Goal: Information Seeking & Learning: Understand process/instructions

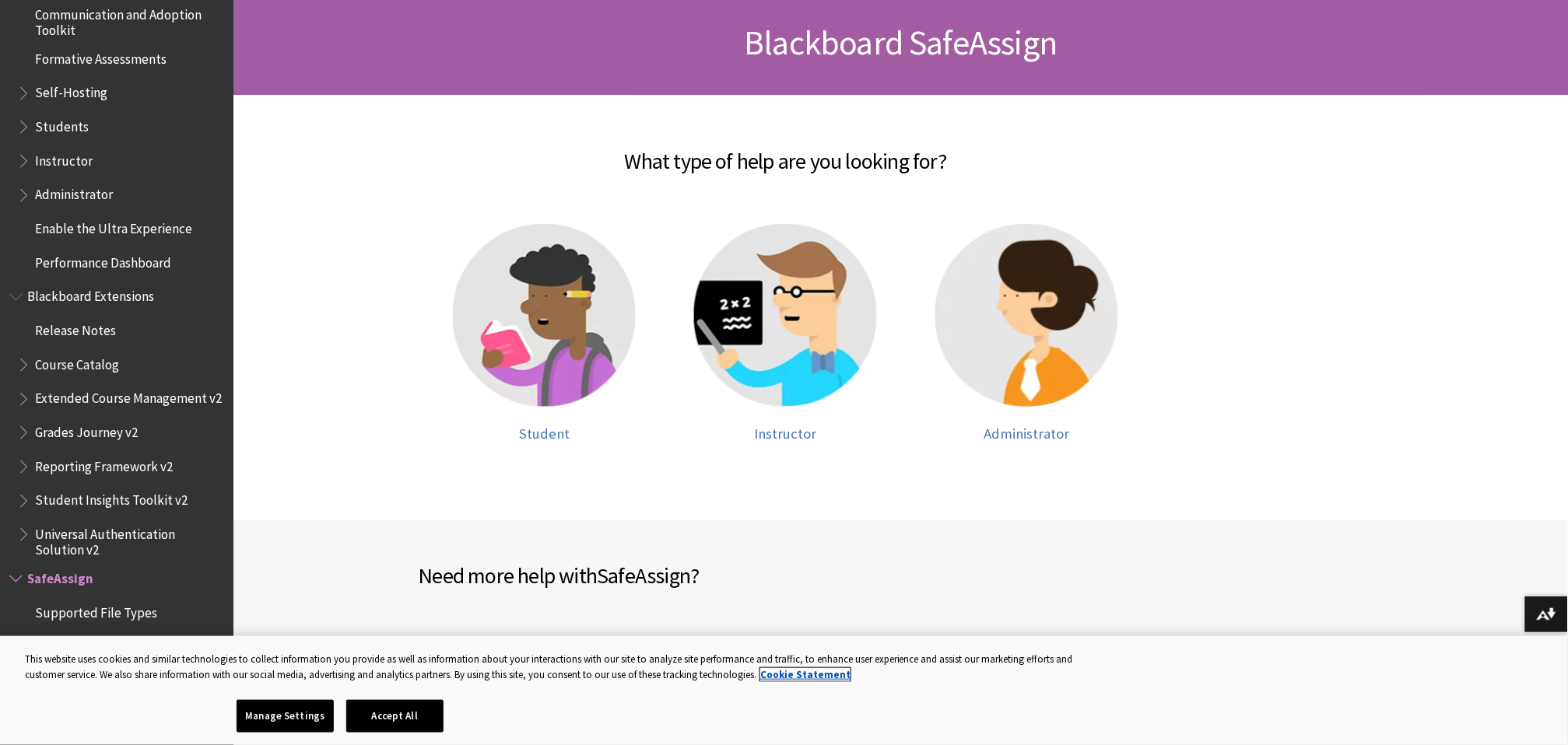
scroll to position [259, 0]
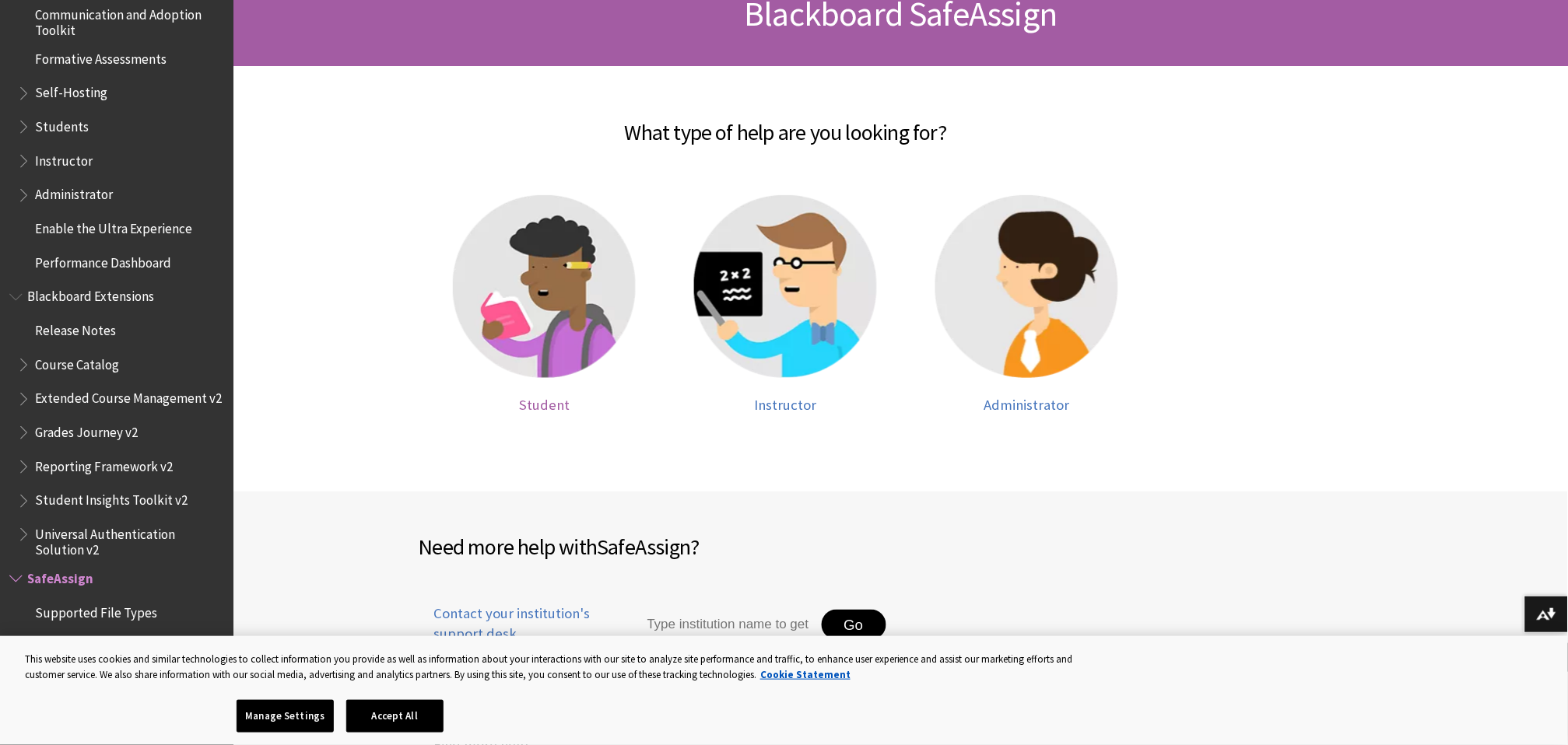
click at [534, 281] on img at bounding box center [544, 286] width 183 height 183
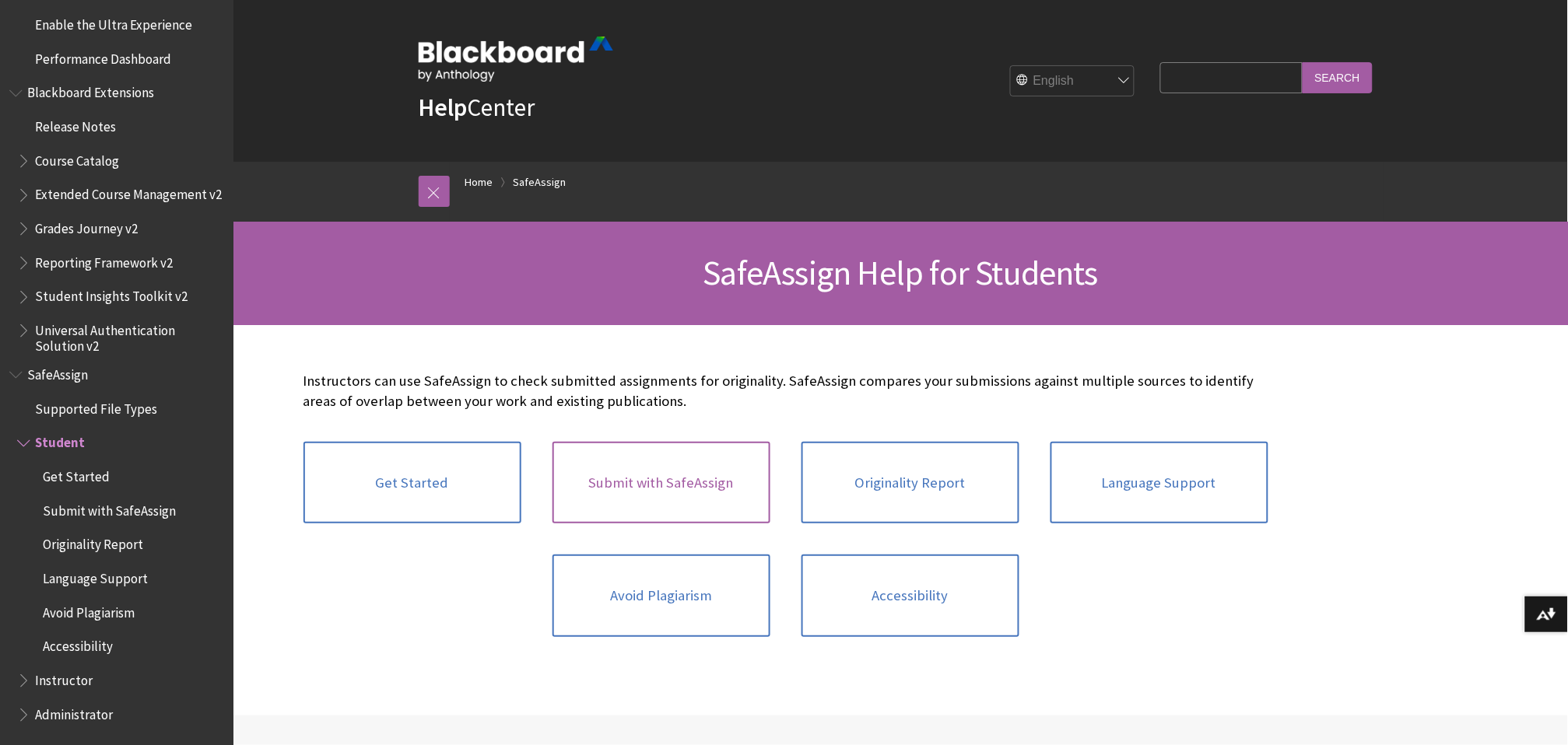
click at [679, 472] on link "Submit with SafeAssign" at bounding box center [661, 483] width 218 height 82
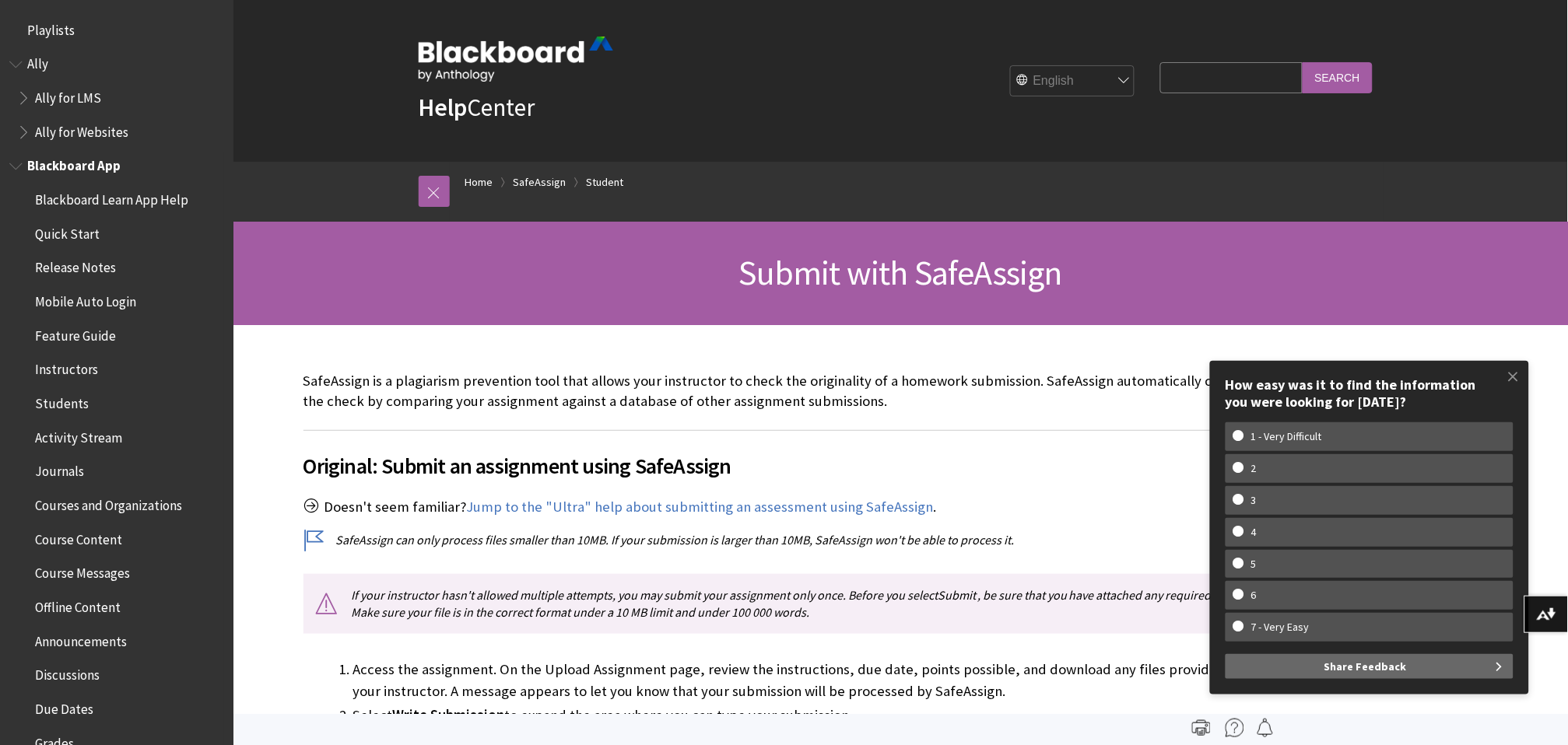
click at [14, 169] on span "Book outline for Blackboard App Help" at bounding box center [17, 162] width 16 height 20
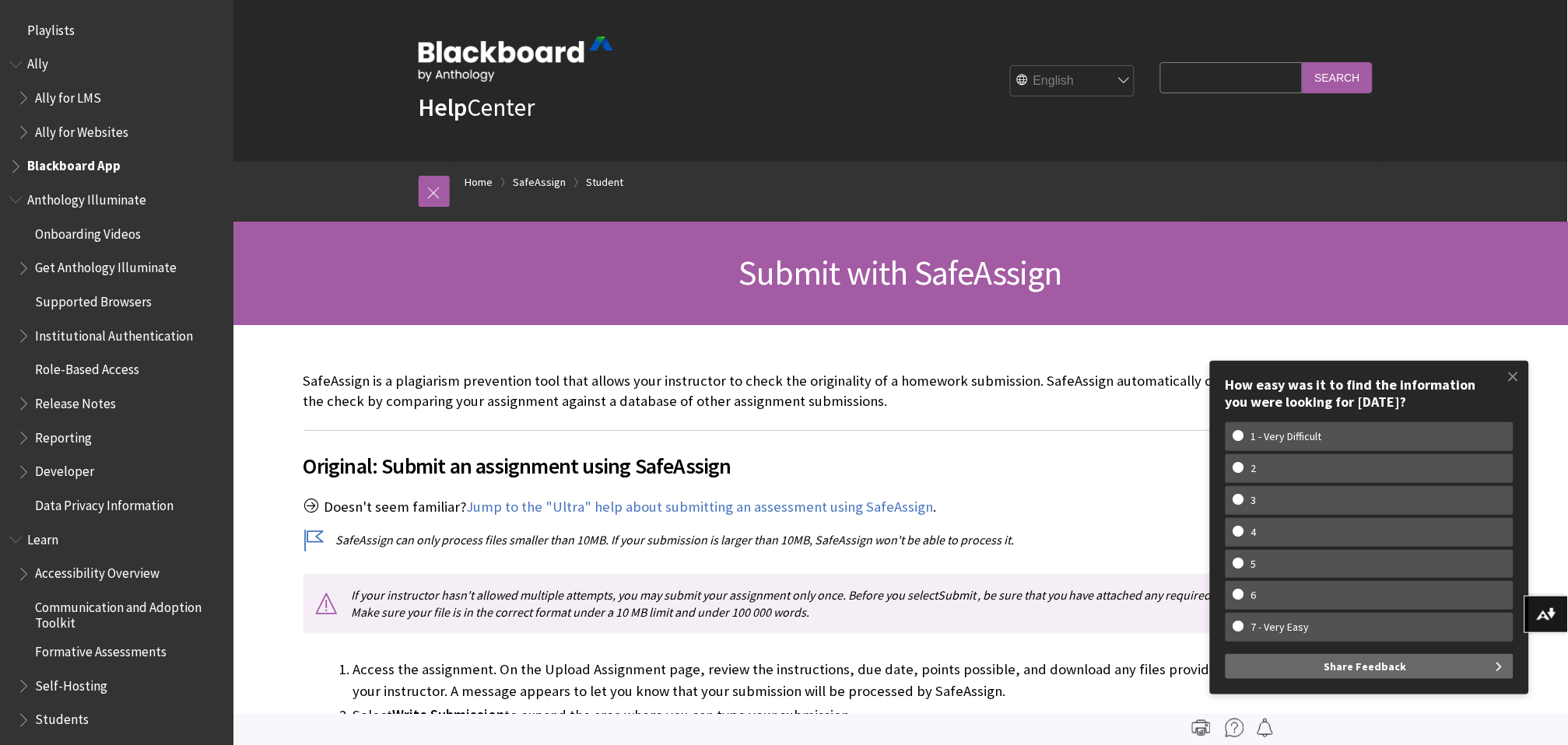
click at [18, 200] on span "Book outline for Anthology Illuminate" at bounding box center [17, 196] width 16 height 20
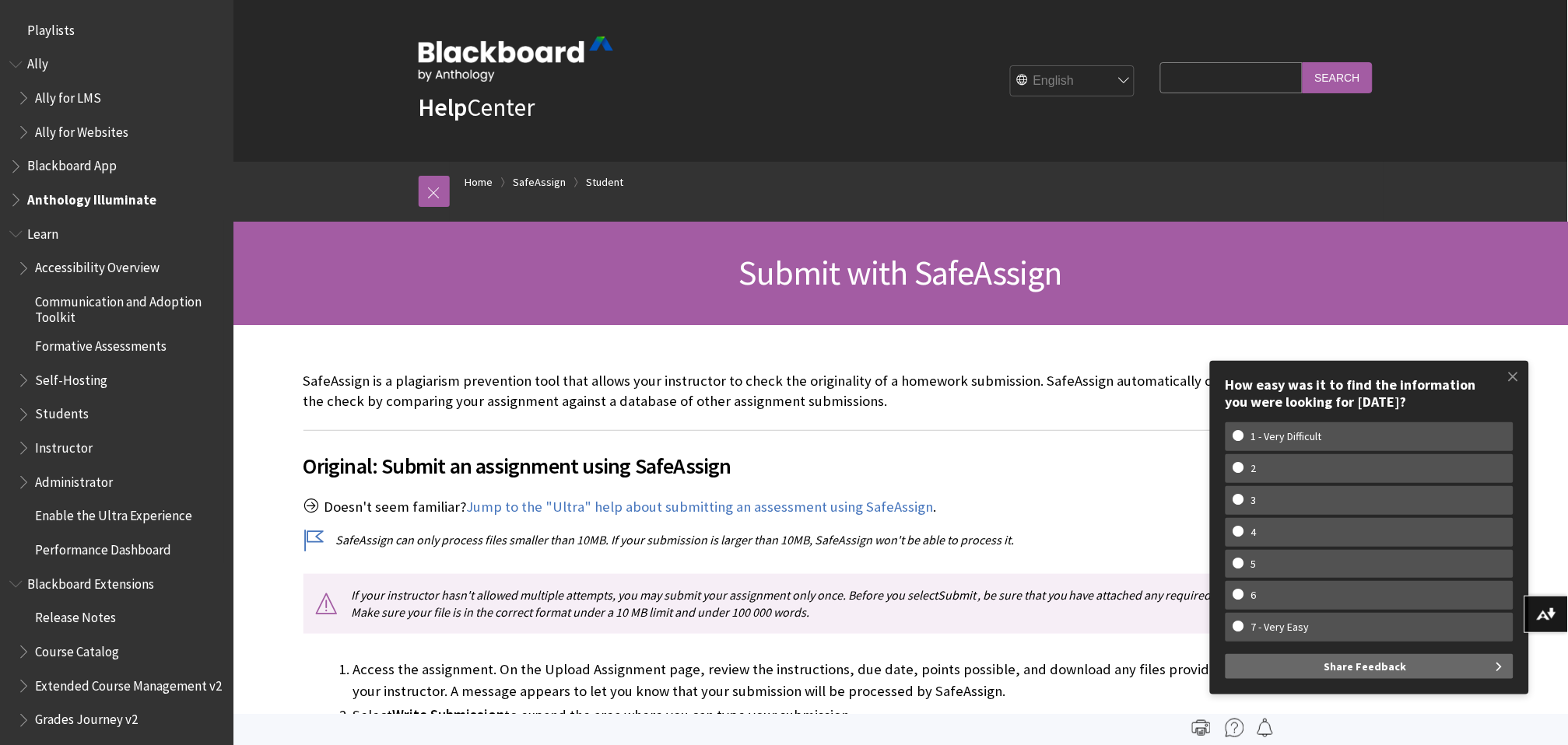
click at [24, 414] on span "Book outline for Blackboard Learn Help" at bounding box center [25, 410] width 16 height 20
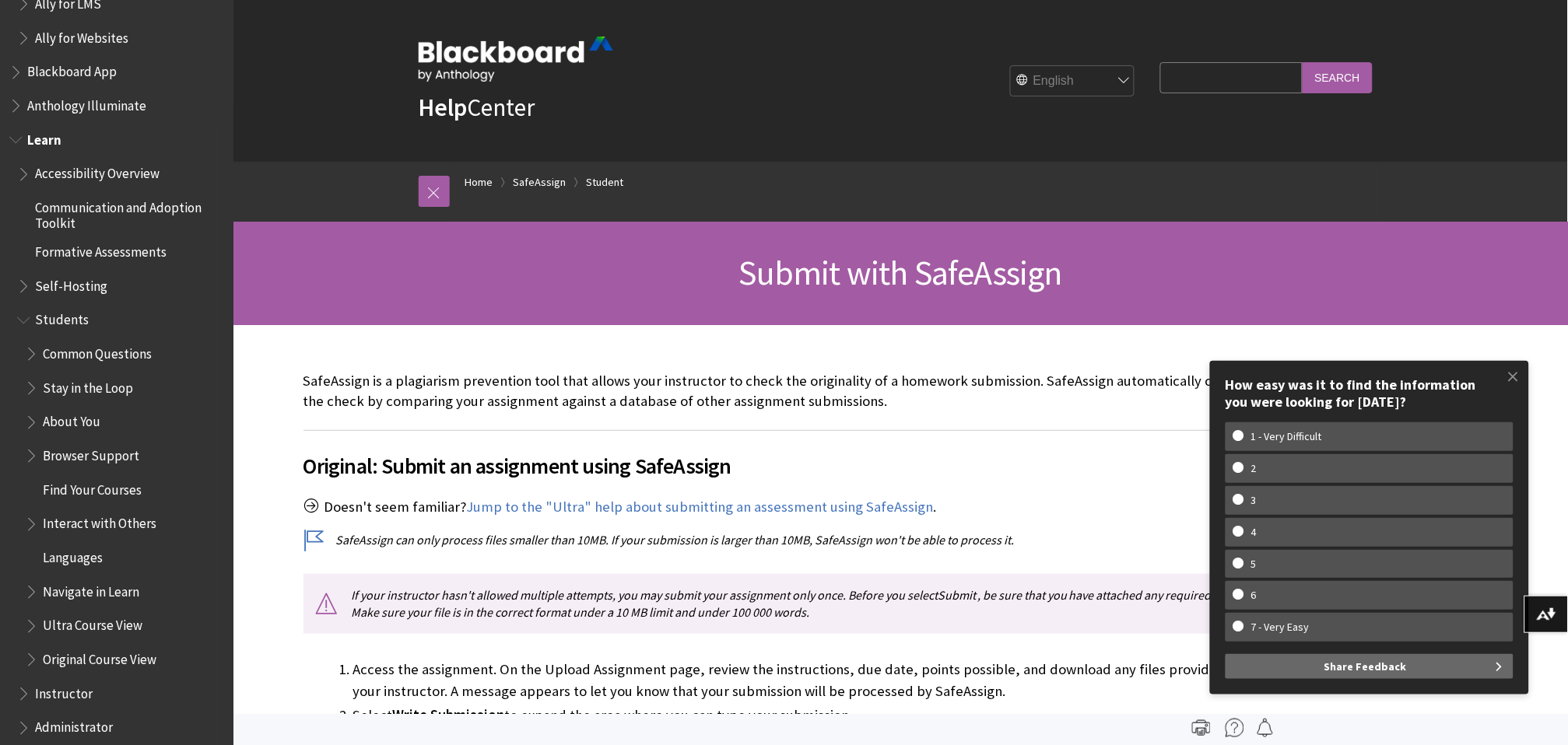
scroll to position [87, 0]
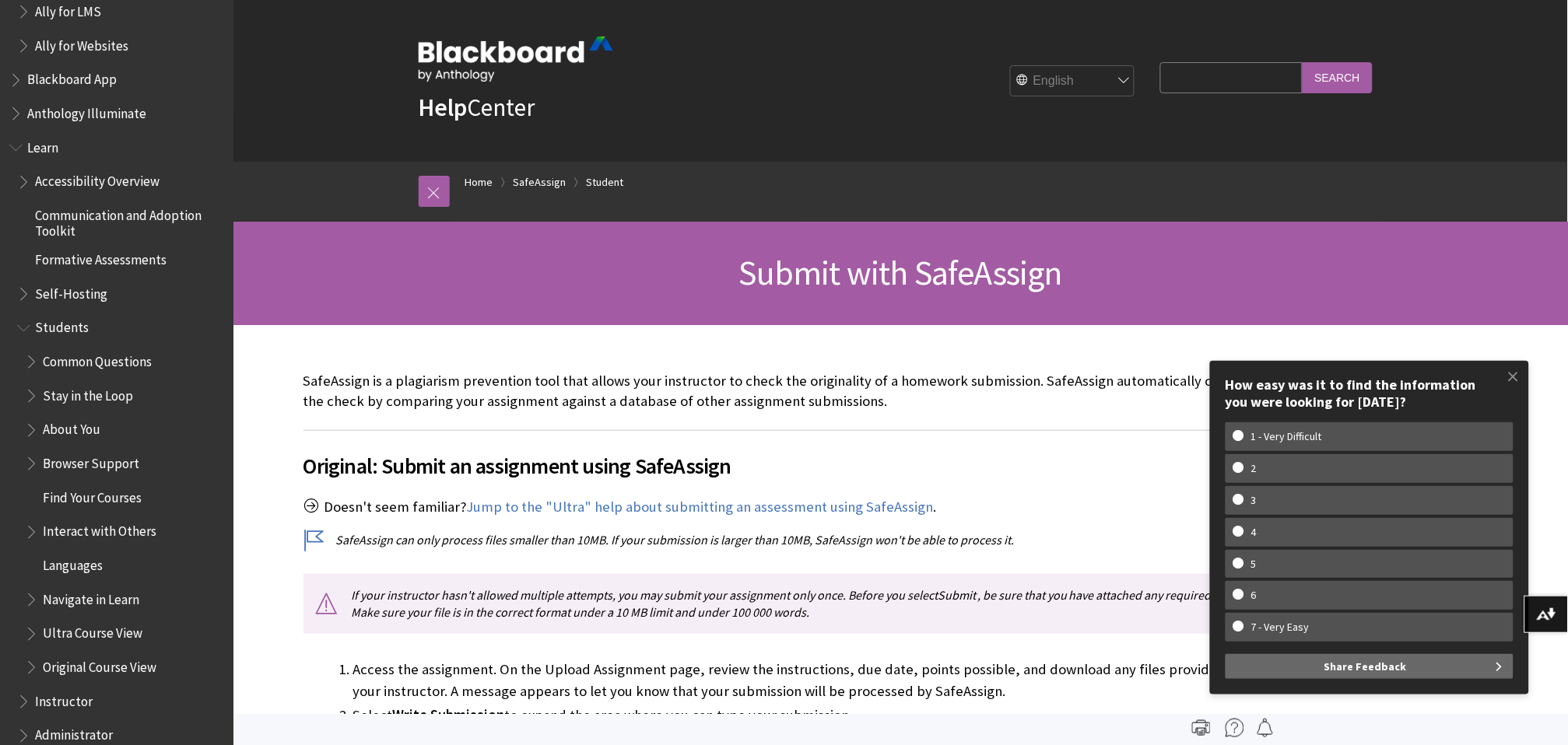
drag, startPoint x: 1523, startPoint y: 375, endPoint x: 1497, endPoint y: 375, distance: 26.0
click at [1524, 375] on span at bounding box center [1514, 376] width 32 height 32
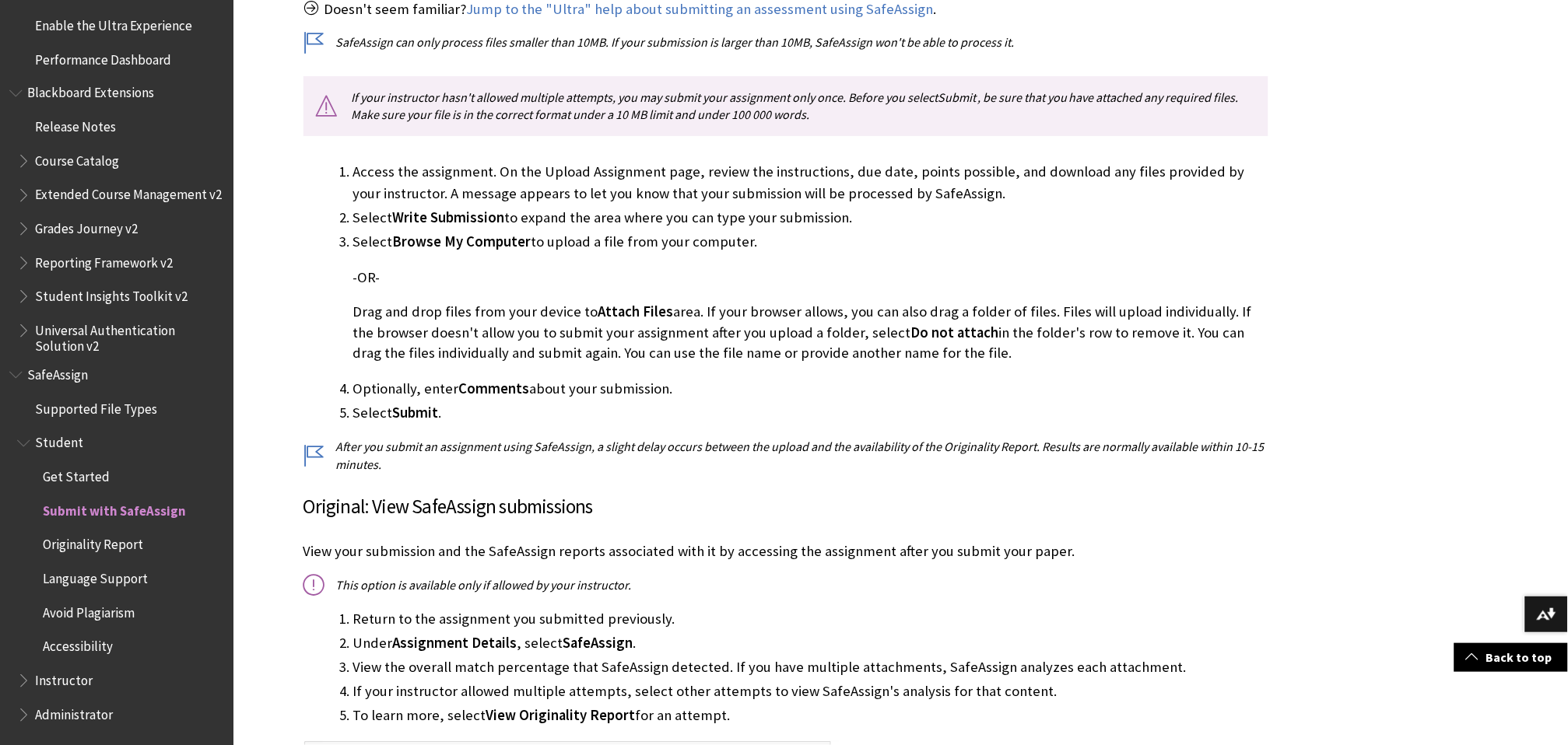
scroll to position [518, 0]
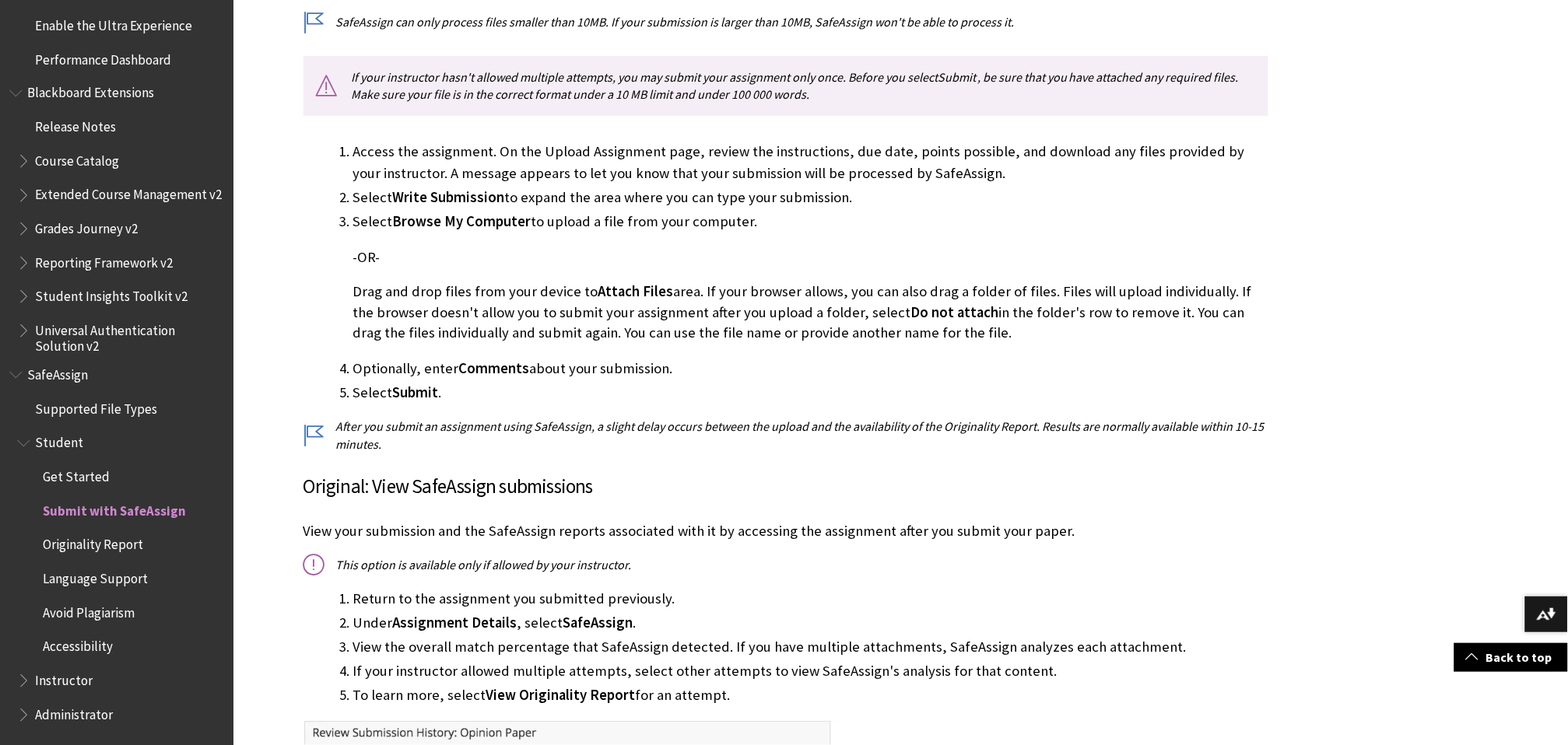
click at [457, 201] on span "Write Submission" at bounding box center [449, 197] width 112 height 18
click at [461, 201] on span "Write Submission" at bounding box center [449, 197] width 112 height 18
drag, startPoint x: 756, startPoint y: 318, endPoint x: 761, endPoint y: 331, distance: 13.9
click at [756, 319] on p "Drag and drop files from your device to Attach Files area. If your browser allo…" at bounding box center [811, 312] width 915 height 61
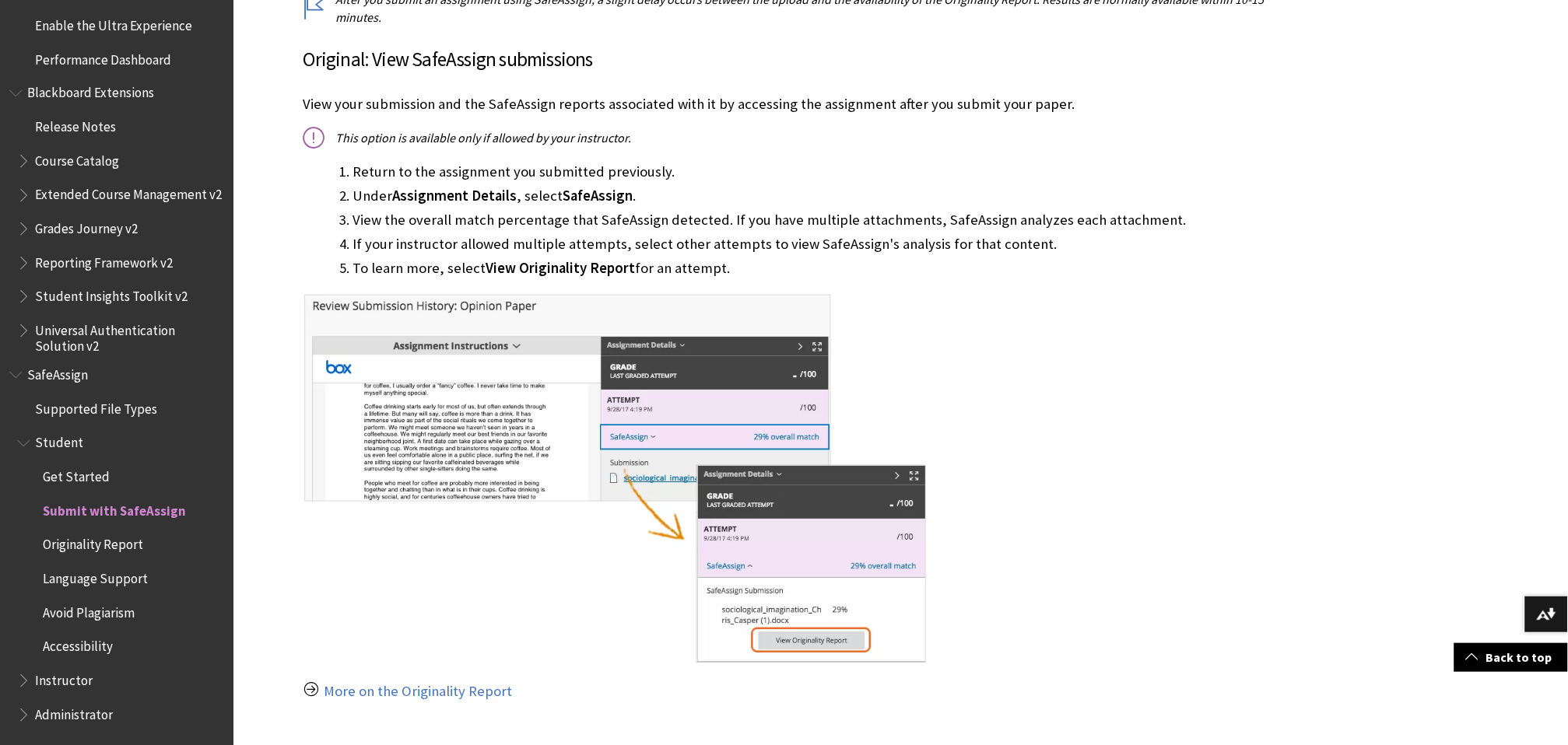
scroll to position [951, 0]
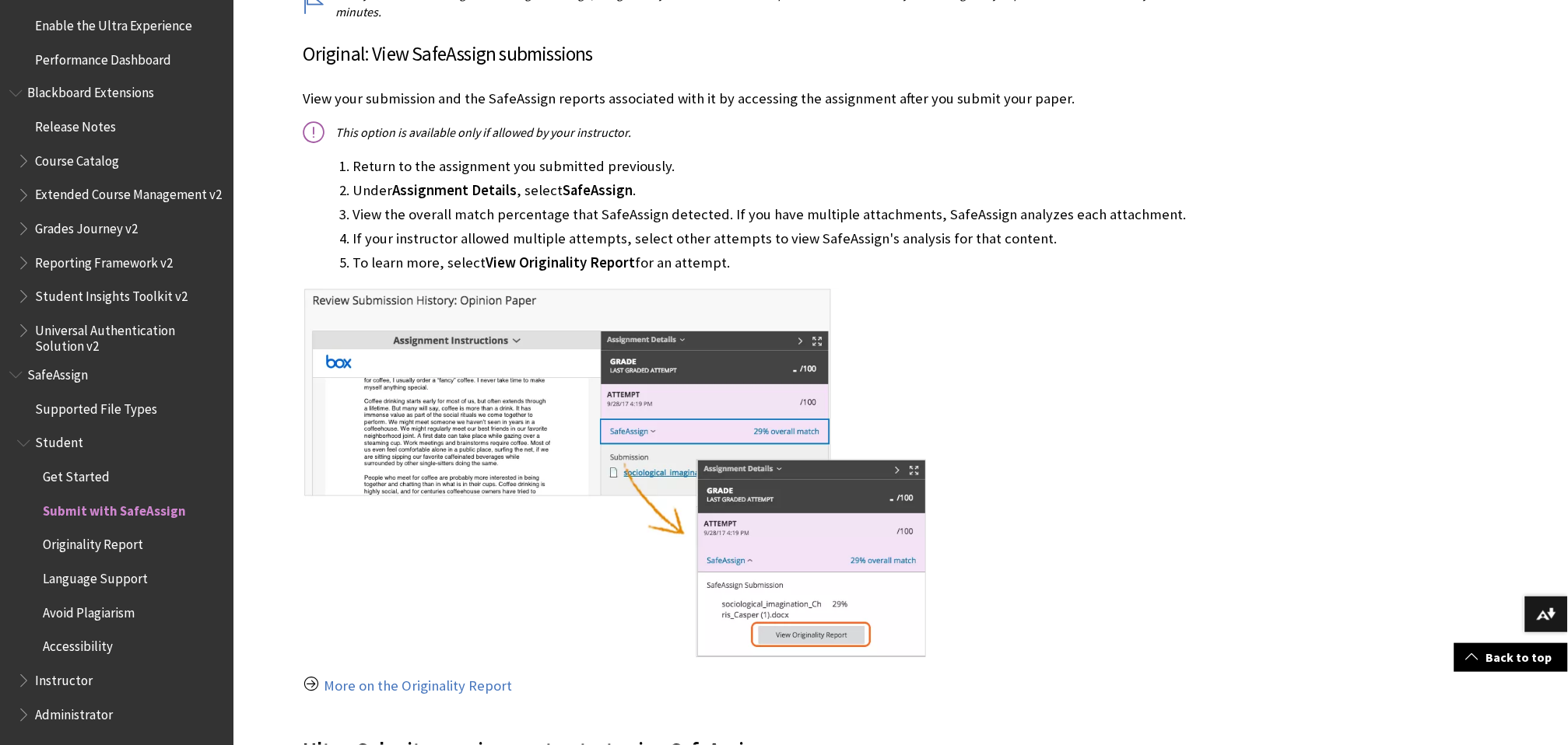
click at [505, 195] on span "Assignment Details" at bounding box center [455, 189] width 124 height 18
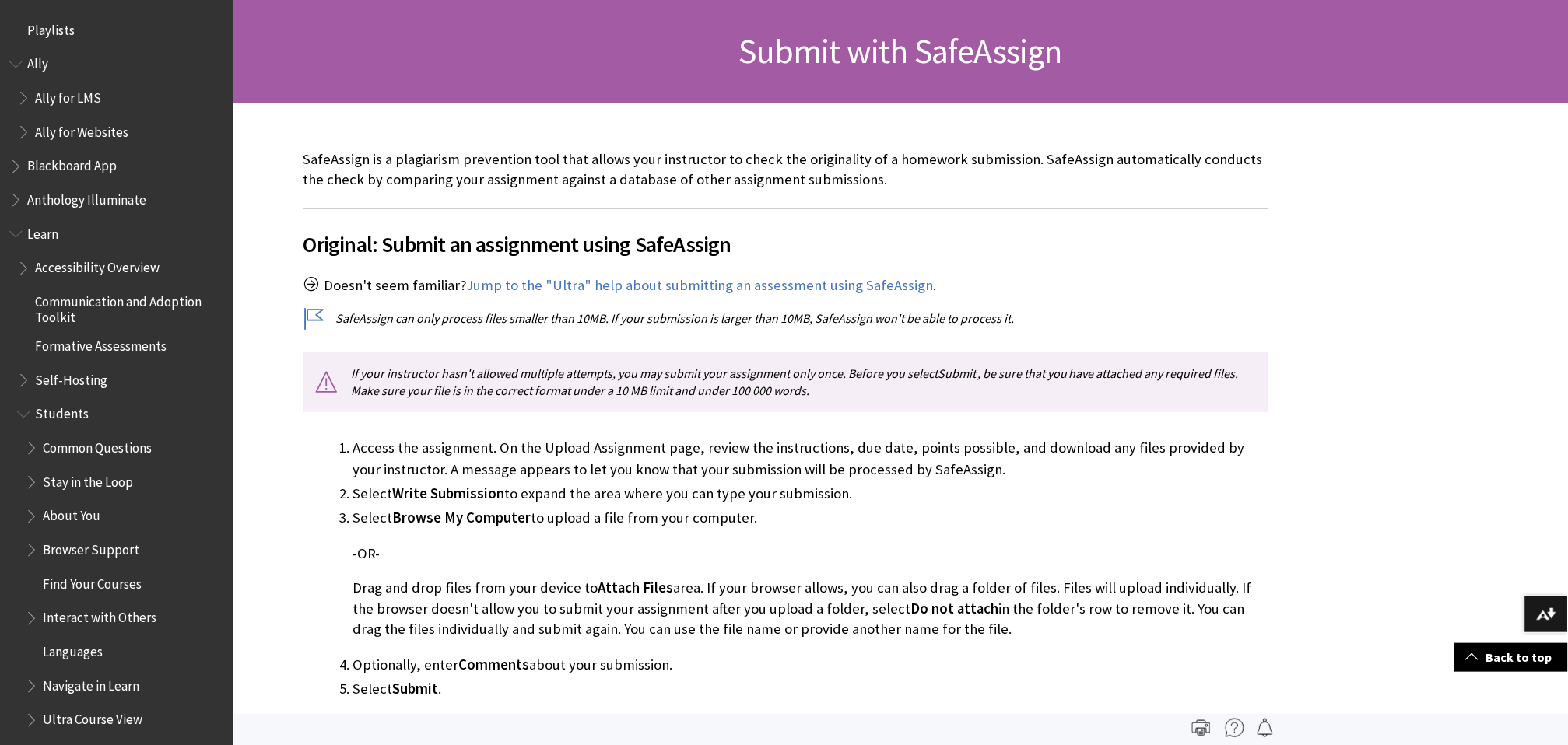
scroll to position [0, 0]
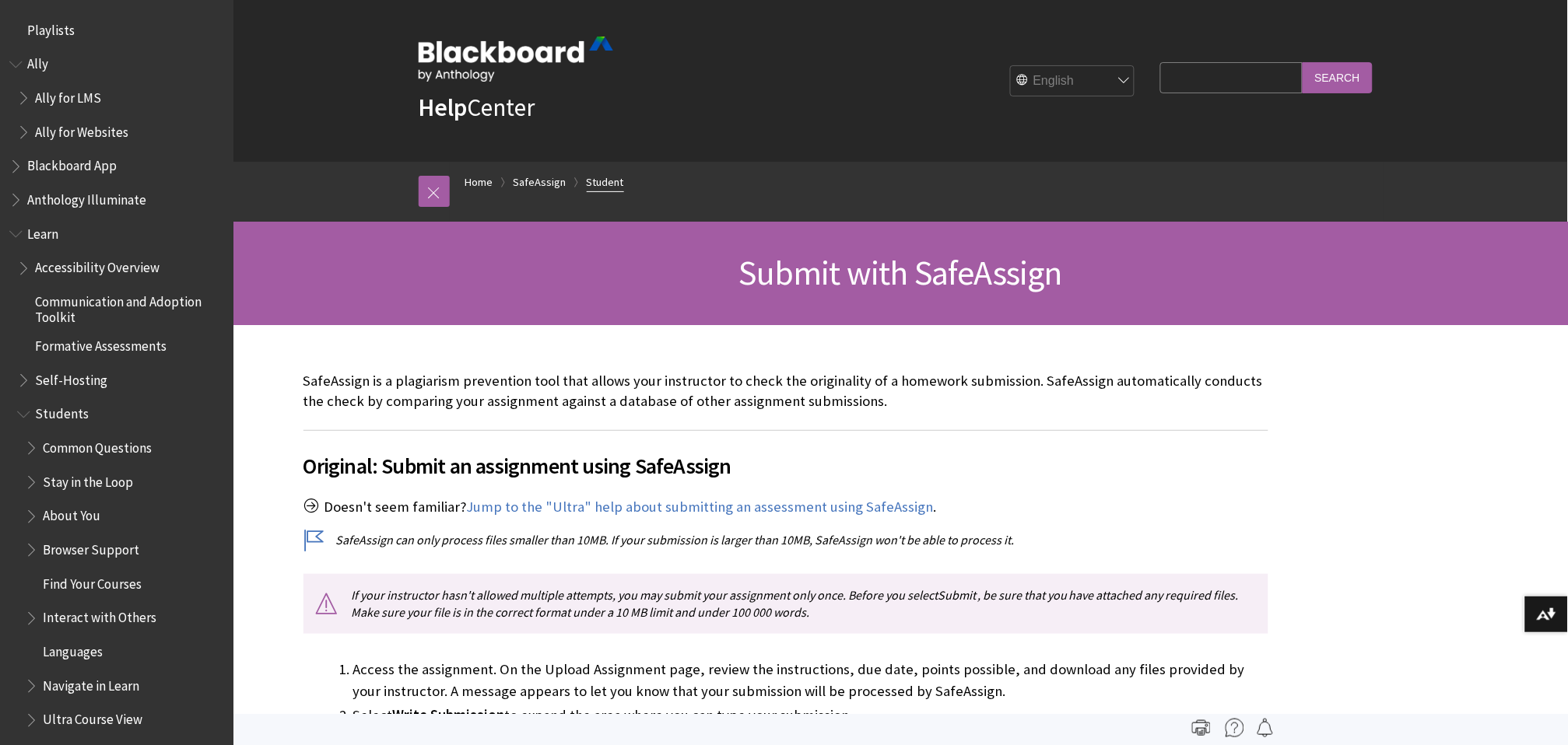
click at [598, 185] on link "Student" at bounding box center [605, 182] width 37 height 20
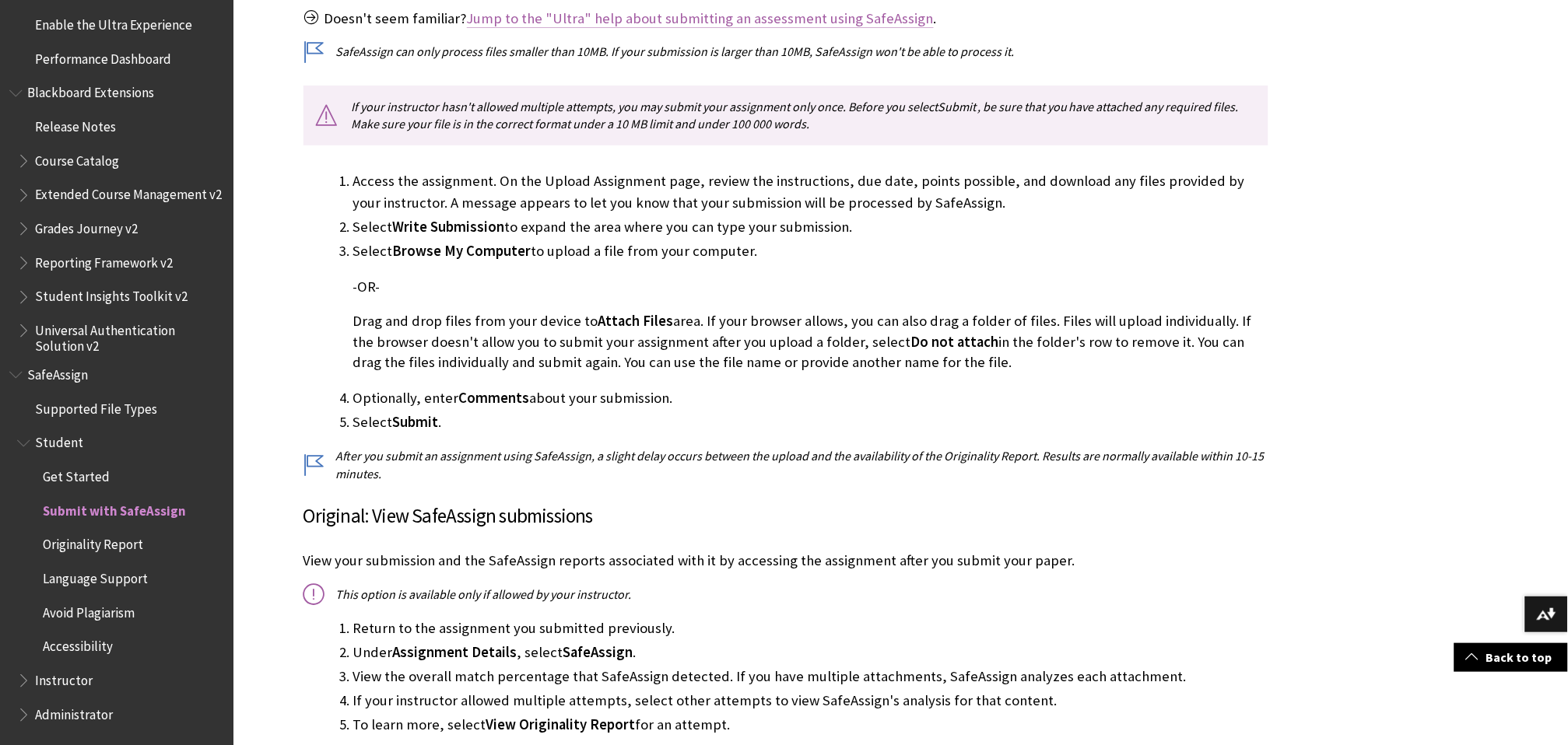
scroll to position [518, 0]
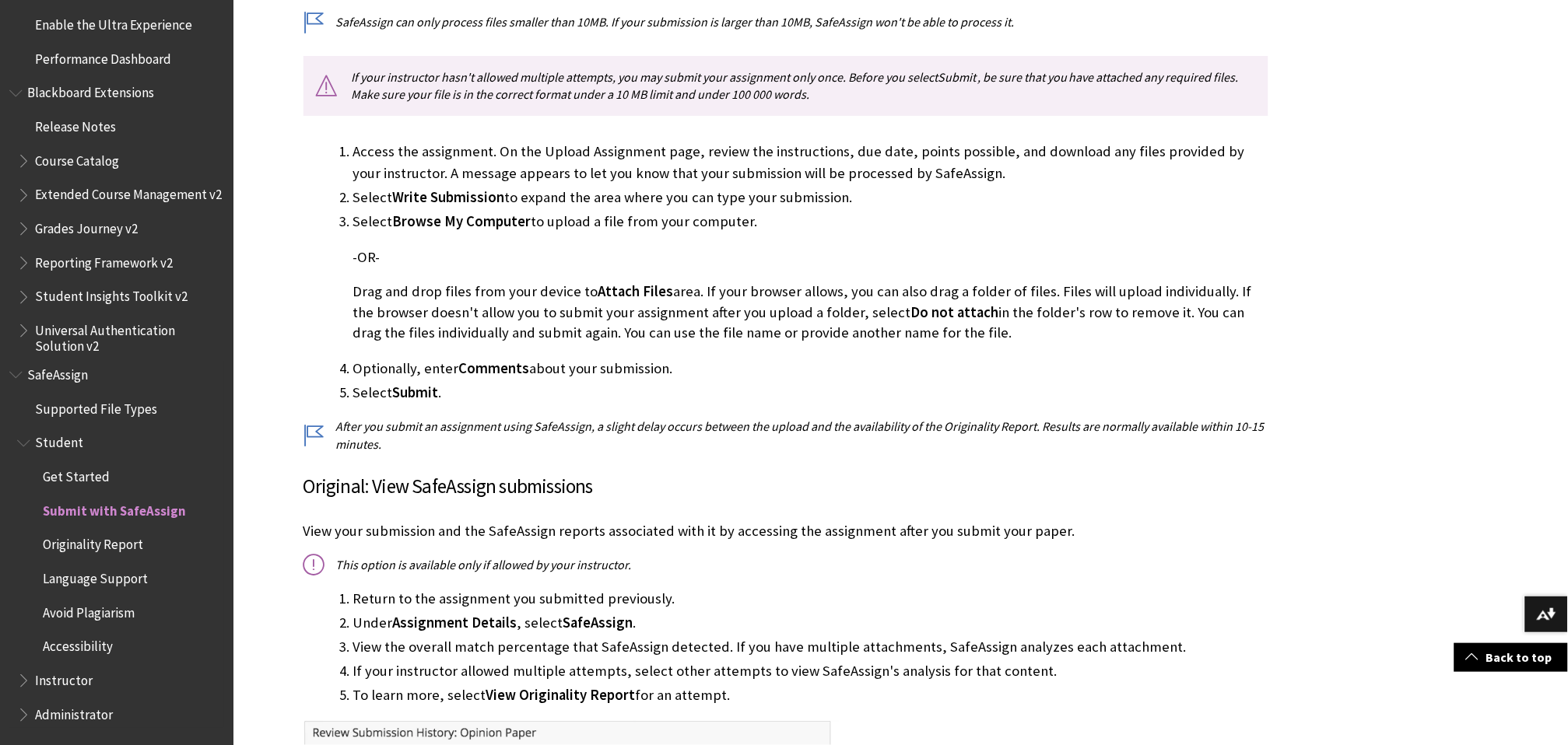
click at [92, 476] on span "Get Started" at bounding box center [76, 474] width 67 height 21
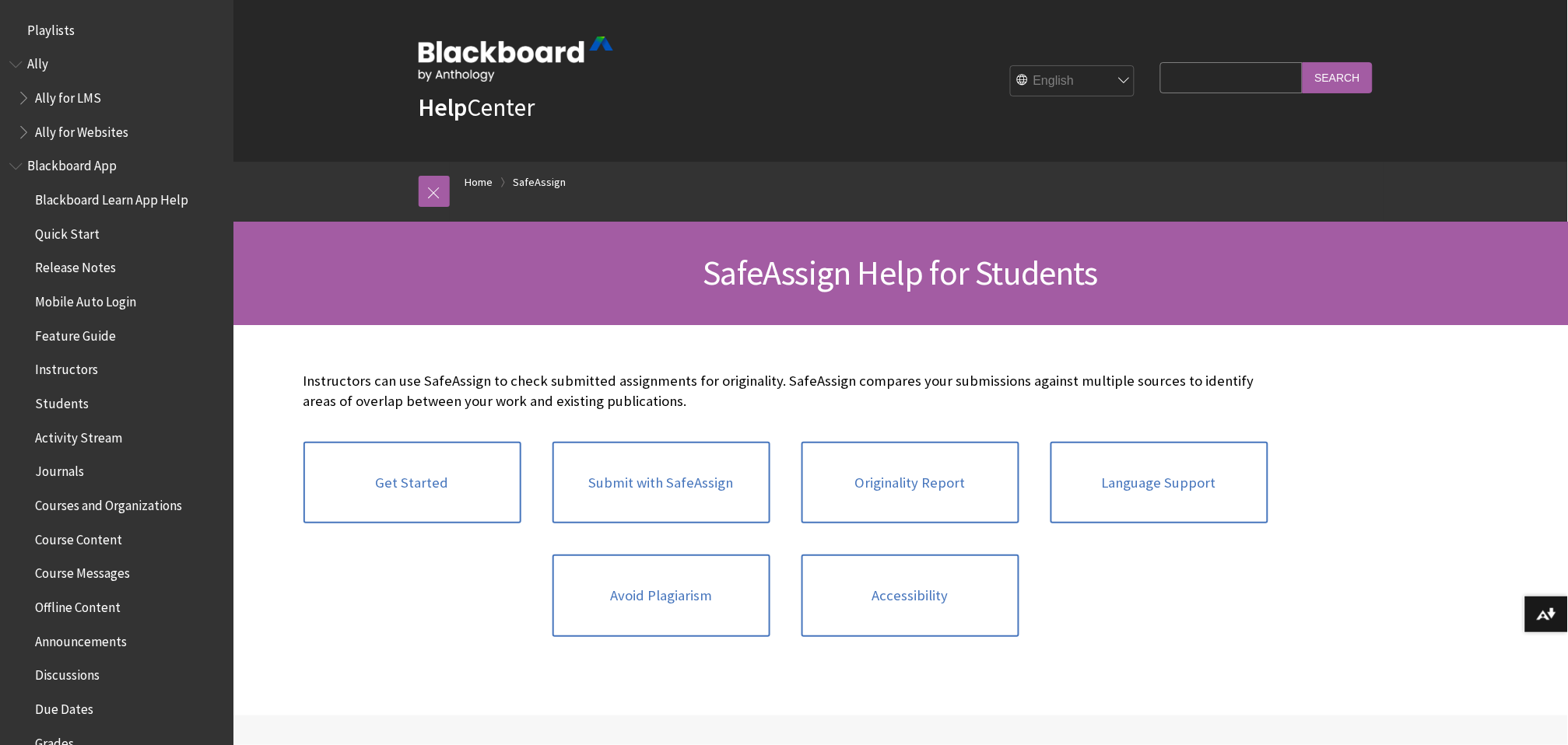
scroll to position [1620, 0]
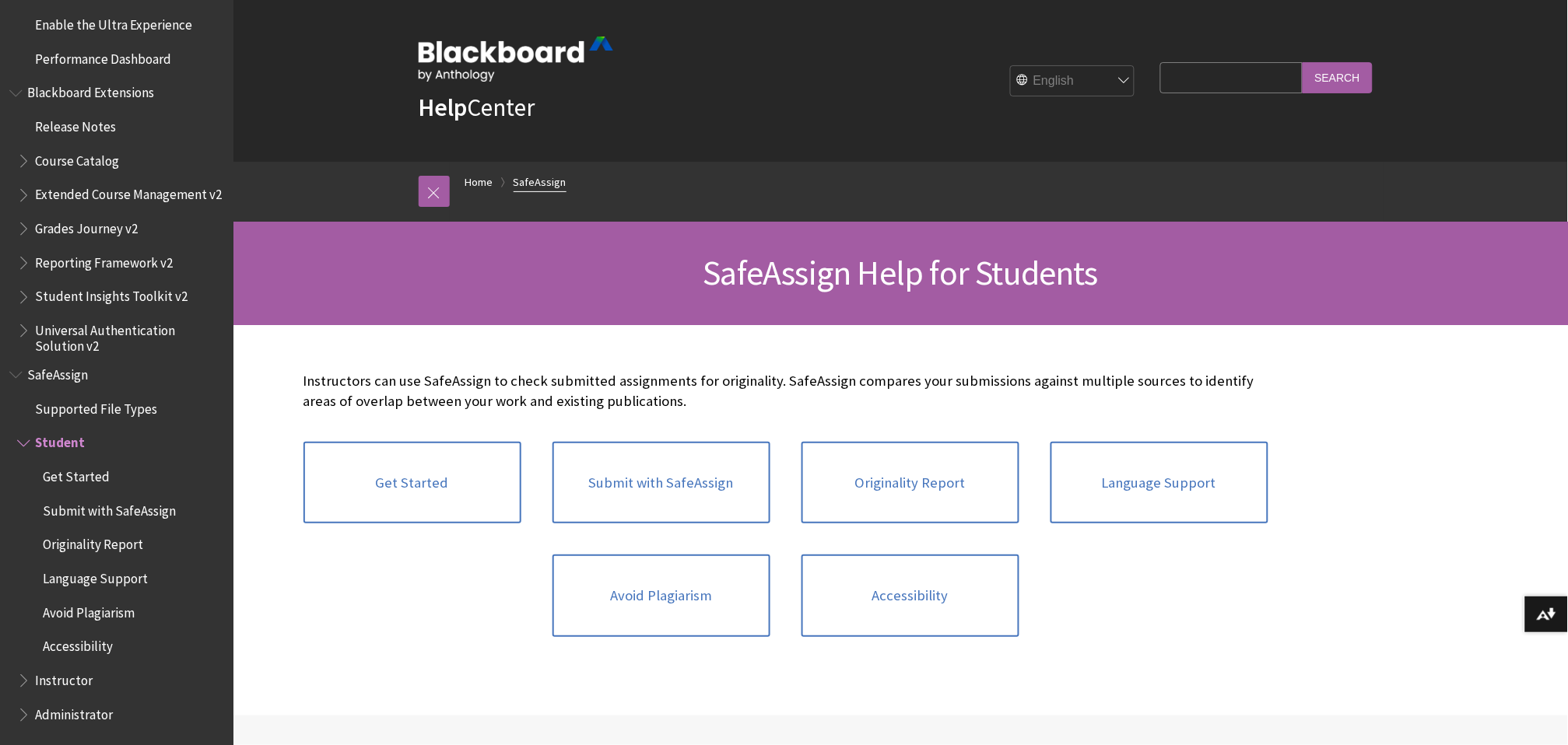
click at [539, 178] on link "SafeAssign" at bounding box center [540, 182] width 53 height 20
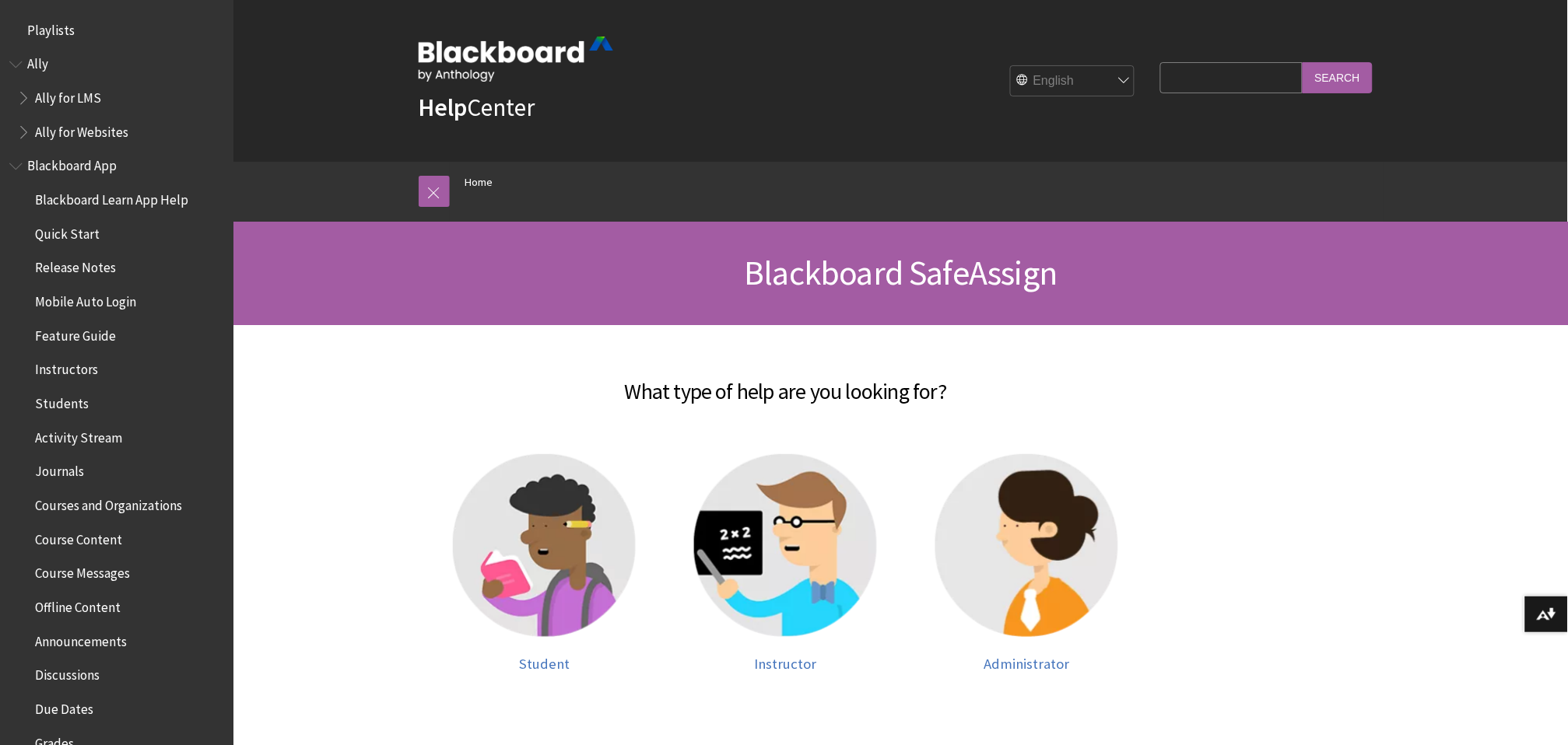
scroll to position [1417, 0]
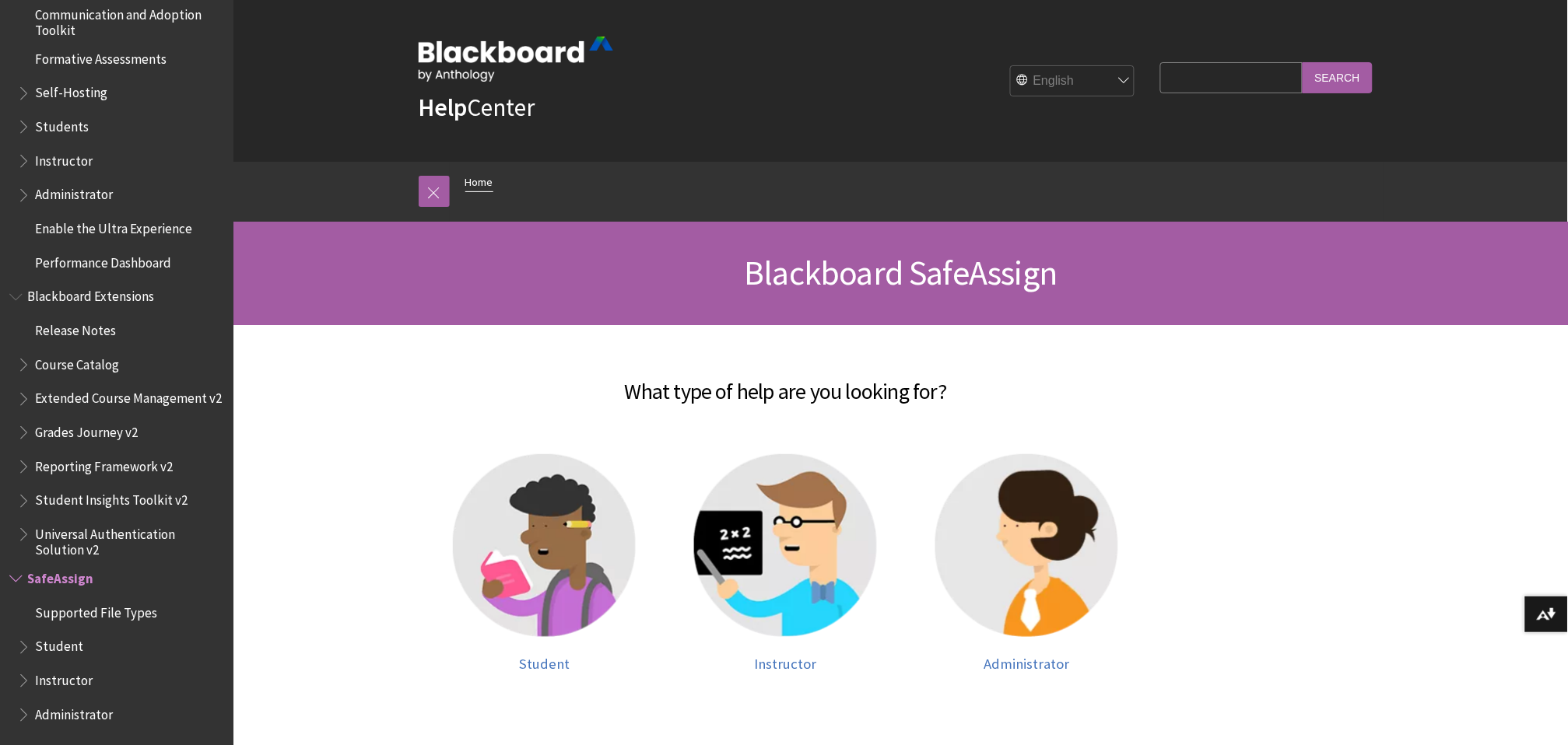
click at [476, 181] on link "Home" at bounding box center [479, 182] width 28 height 20
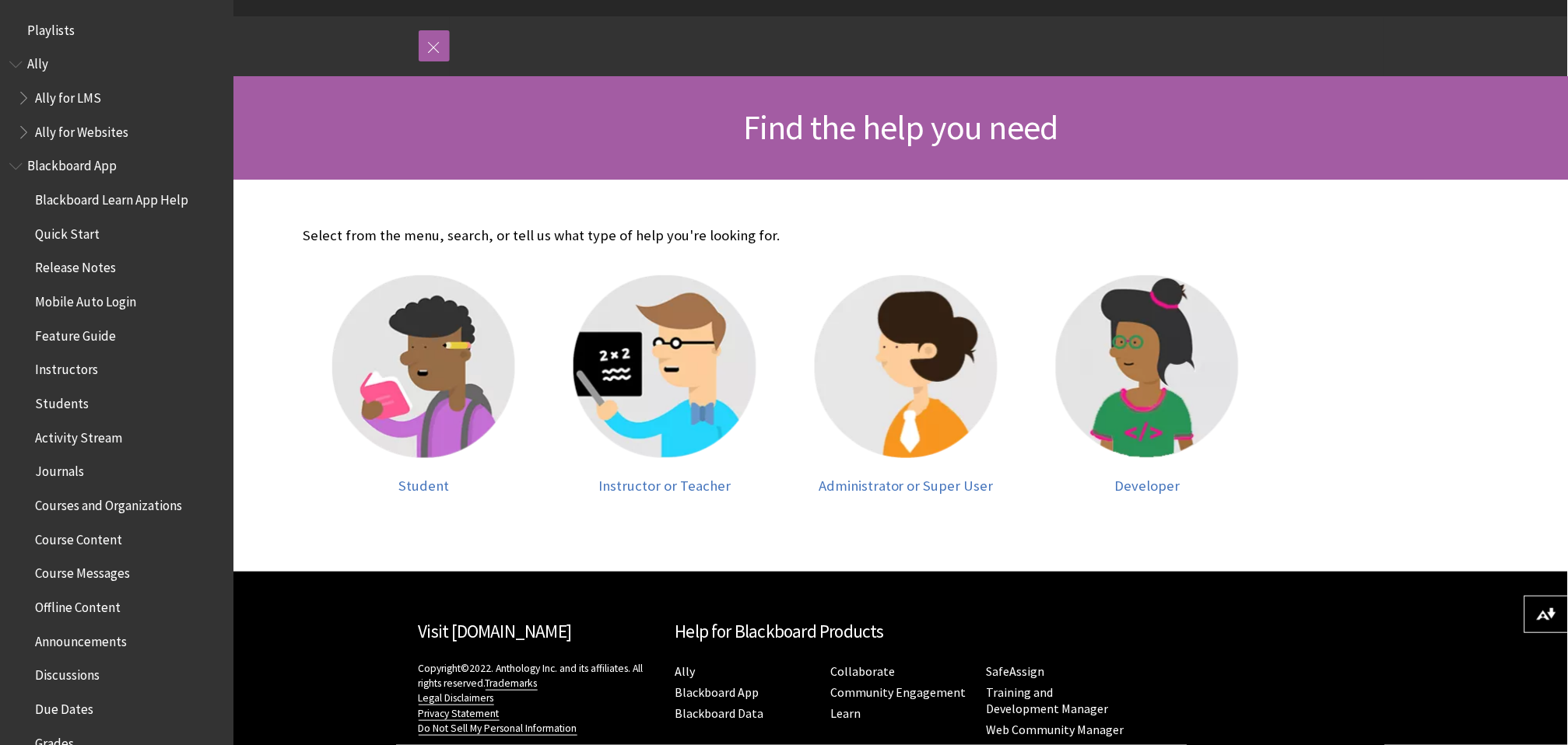
scroll to position [257, 0]
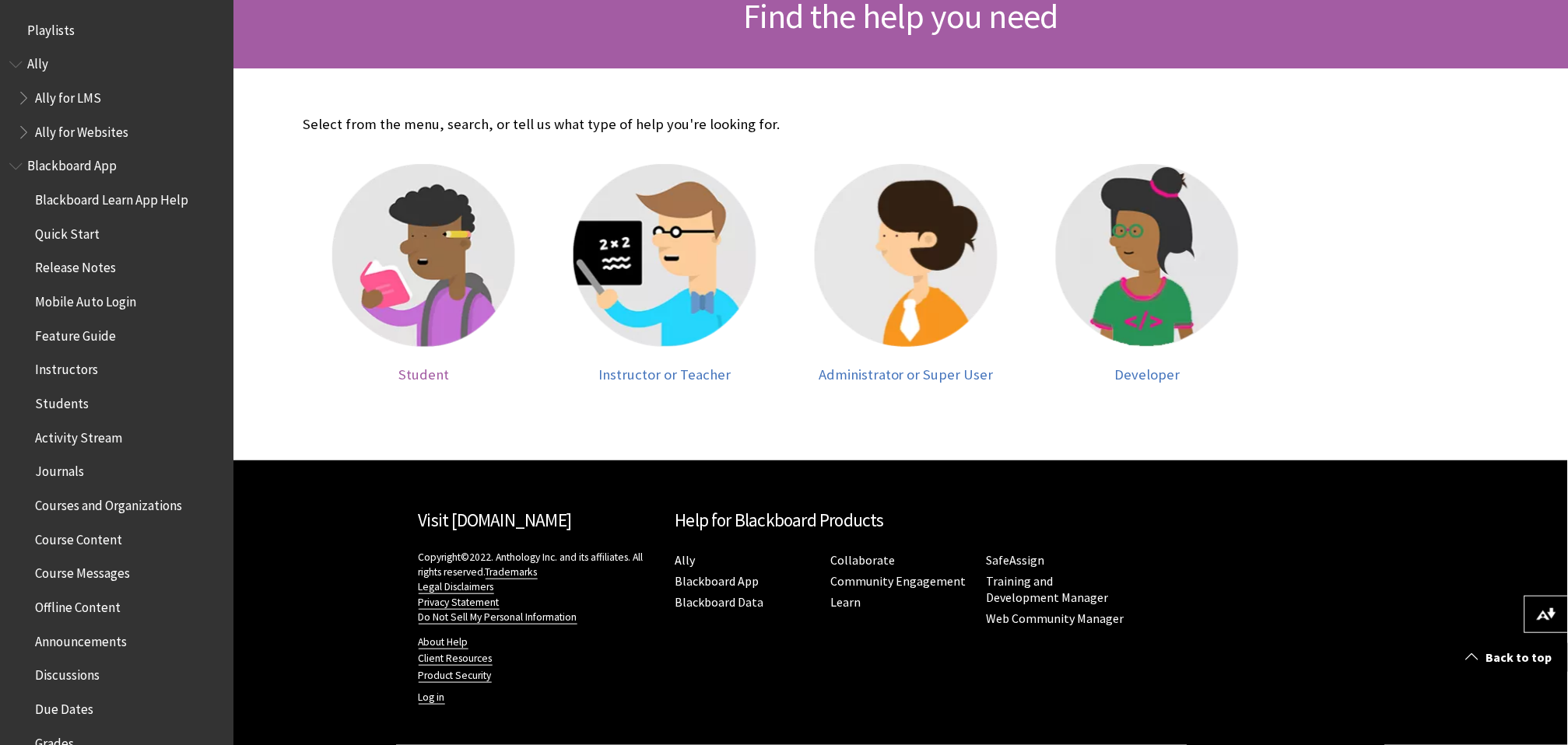
click at [433, 273] on img at bounding box center [423, 255] width 183 height 183
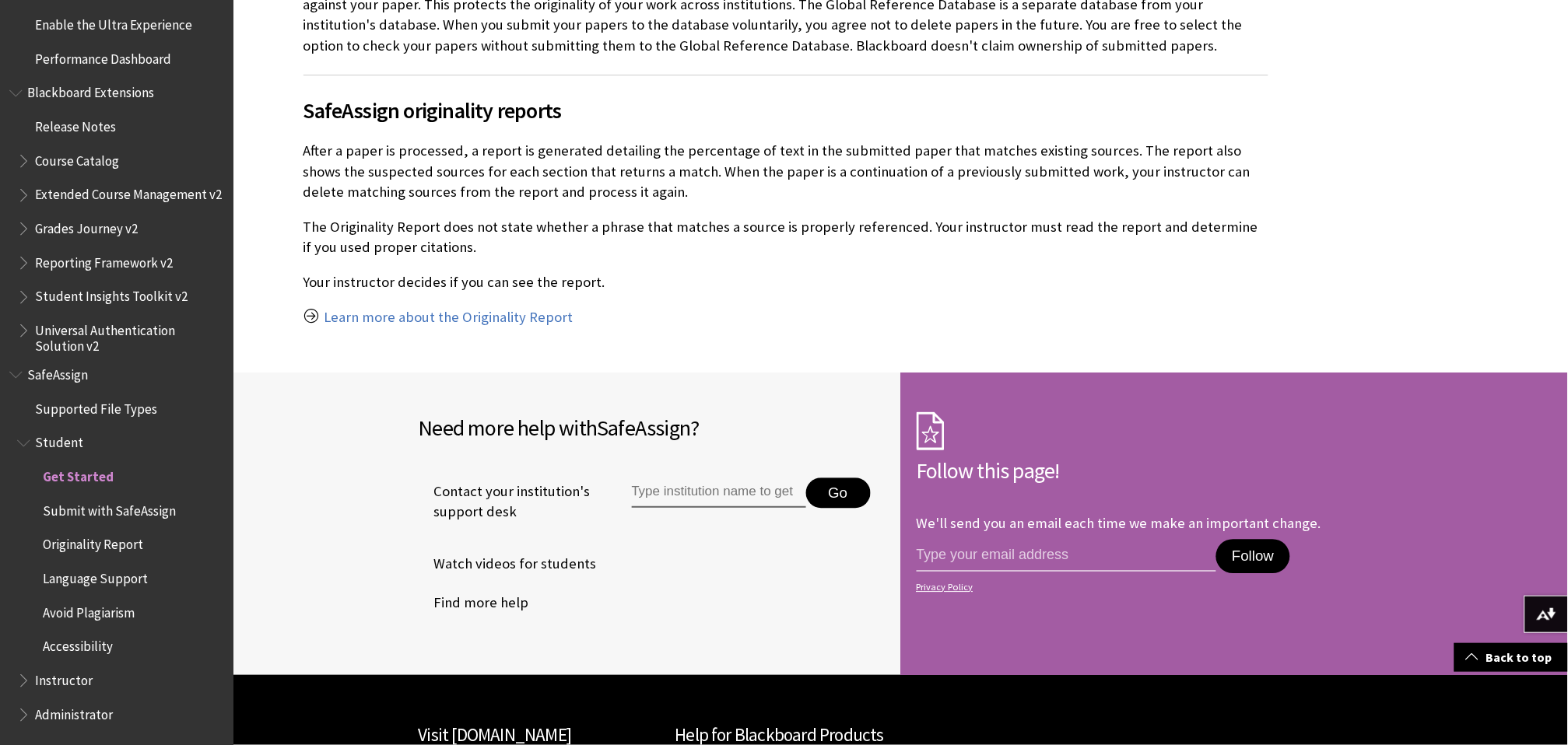
scroll to position [1036, 0]
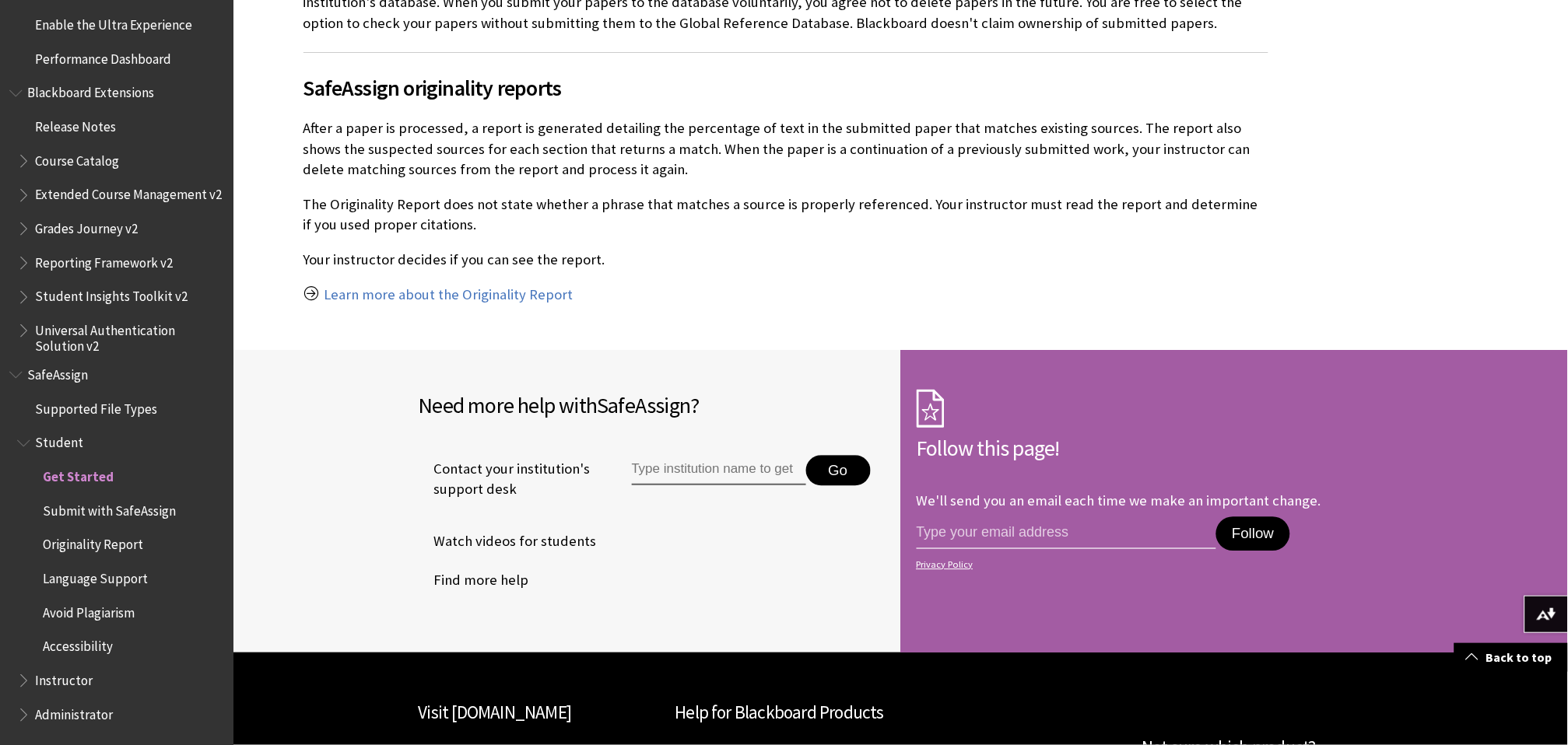
click at [782, 466] on input "Type institution name to get support" at bounding box center [718, 471] width 174 height 31
click at [677, 471] on input "[GEOGRAPHIC_DATA]" at bounding box center [718, 471] width 174 height 31
type input "[US_STATE][GEOGRAPHIC_DATA]"
click at [750, 503] on li "[US_STATE][GEOGRAPHIC_DATA]" at bounding box center [750, 499] width 240 height 25
